Goal: Find specific page/section: Find specific page/section

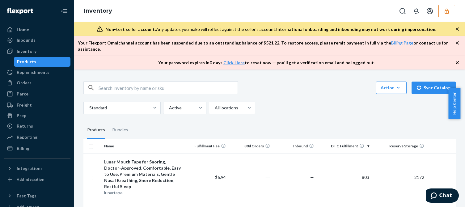
scroll to position [62, 0]
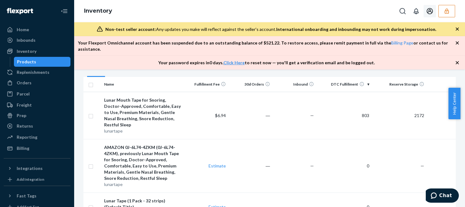
drag, startPoint x: 439, startPoint y: 8, endPoint x: 443, endPoint y: 10, distance: 4.7
click at [440, 8] on button "button" at bounding box center [447, 11] width 17 height 12
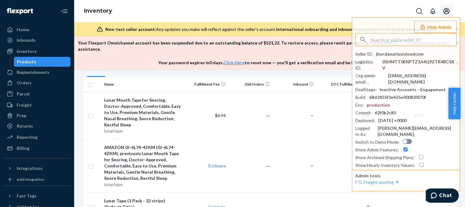
click at [447, 11] on icon "Open account menu" at bounding box center [447, 11] width 6 height 6
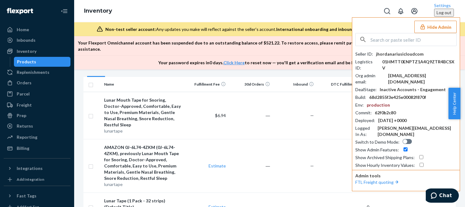
click at [374, 24] on div "Hide Admin Seller ID : jhordanariusicloudcom Logistics ID : 01HMTT0ENPTZ1A4Q9ZT…" at bounding box center [406, 104] width 108 height 174
click at [434, 27] on button "Hide Admin" at bounding box center [436, 27] width 42 height 12
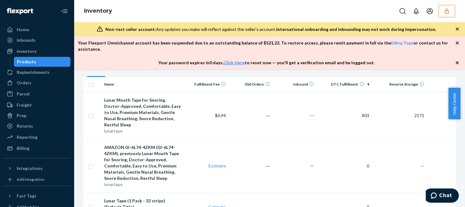
click at [454, 15] on button "button" at bounding box center [447, 11] width 17 height 12
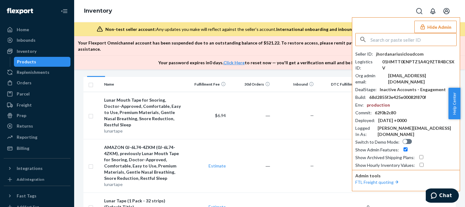
click at [382, 40] on input "text" at bounding box center [414, 39] width 86 height 12
type input "infovelqonaturalcom"
click at [389, 59] on span "[EMAIL_ADDRESS][DOMAIN_NAME]" at bounding box center [398, 60] width 72 height 6
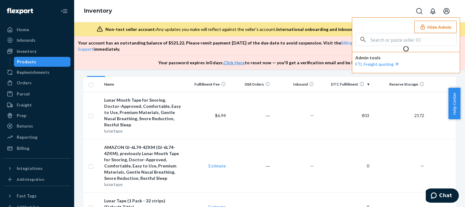
scroll to position [0, 0]
